Goal: Task Accomplishment & Management: Complete application form

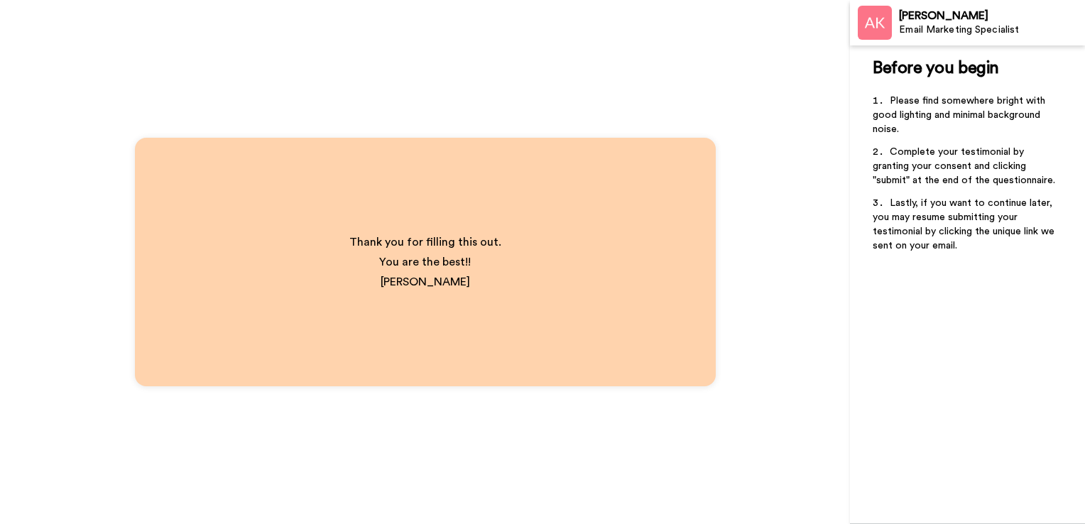
click at [918, 25] on div "Email Marketing Specialist" at bounding box center [991, 30] width 185 height 12
click at [882, 32] on img at bounding box center [875, 23] width 34 height 34
click at [504, 251] on div "Thank you for filling this out. You are the best!! [PERSON_NAME]" at bounding box center [425, 262] width 209 height 116
click at [348, 185] on div "Thank you for filling this out. You are the best!! [PERSON_NAME]" at bounding box center [425, 262] width 581 height 248
